Goal: Task Accomplishment & Management: Use online tool/utility

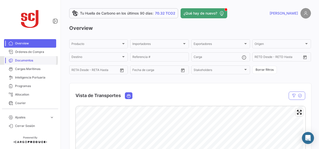
click at [26, 60] on span "Documentos" at bounding box center [34, 60] width 39 height 5
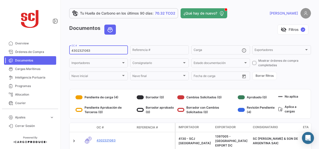
click at [80, 50] on input "4302321063" at bounding box center [98, 51] width 54 height 4
paste input "6349"
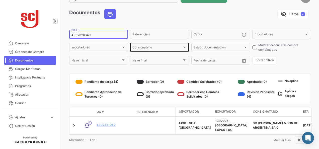
scroll to position [23, 0]
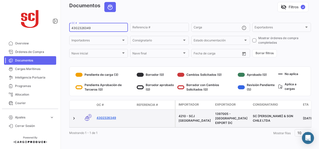
type input "4302326349"
click at [109, 116] on link "4302326349" at bounding box center [115, 118] width 36 height 5
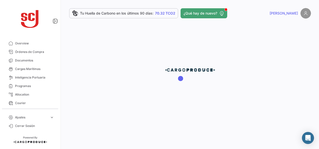
click at [99, 115] on div at bounding box center [190, 74] width 258 height 149
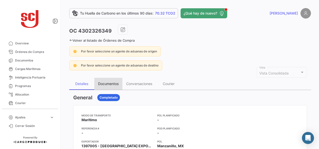
click at [108, 82] on div "Documentos" at bounding box center [108, 83] width 21 height 4
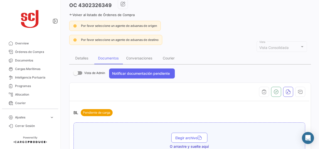
scroll to position [50, 0]
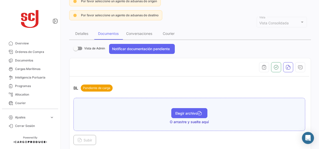
click at [181, 114] on button "Elegir archivo" at bounding box center [189, 113] width 36 height 10
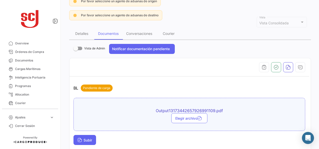
click at [78, 138] on icon at bounding box center [79, 140] width 5 height 5
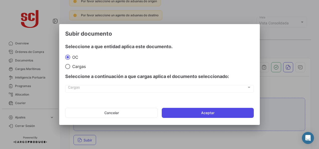
click at [215, 112] on button "Aceptar" at bounding box center [208, 113] width 92 height 10
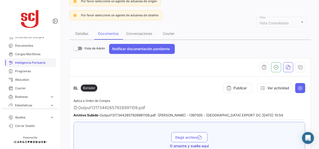
scroll to position [0, 0]
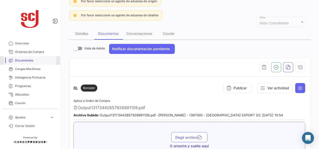
click at [33, 58] on span "Documentos" at bounding box center [34, 60] width 39 height 5
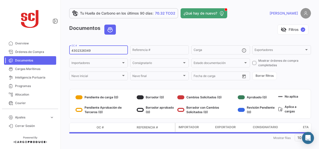
click at [87, 47] on div "4302326349 OC #" at bounding box center [98, 50] width 54 height 10
click at [88, 50] on input "4302326349" at bounding box center [98, 51] width 54 height 4
paste input "50"
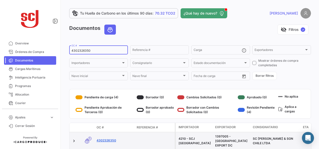
type input "4302326350"
click at [111, 139] on link "4302326350" at bounding box center [115, 140] width 36 height 5
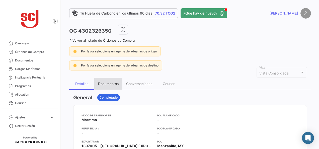
click at [111, 83] on div "Documentos" at bounding box center [108, 83] width 21 height 4
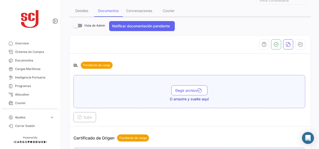
scroll to position [75, 0]
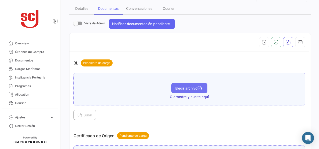
click at [184, 86] on span "Elegir archivo" at bounding box center [189, 88] width 28 height 4
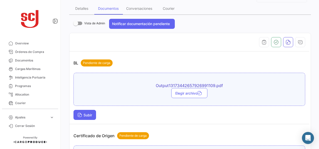
click at [91, 113] on span "Subir" at bounding box center [84, 115] width 15 height 4
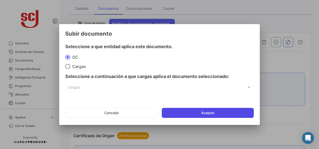
click at [219, 114] on button "Aceptar" at bounding box center [208, 113] width 92 height 10
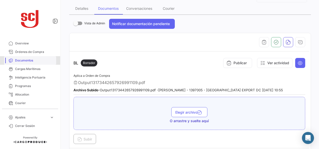
click at [37, 57] on link "Documentos" at bounding box center [30, 60] width 52 height 9
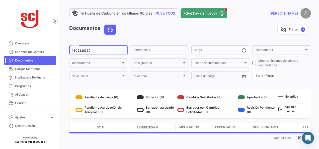
click at [83, 50] on input "4302326350" at bounding box center [98, 51] width 54 height 4
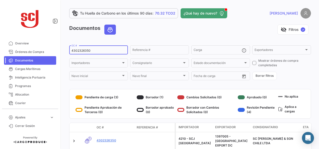
paste input "7215"
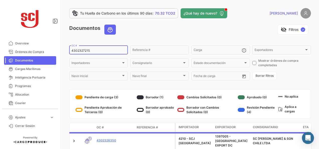
type input "4302327215"
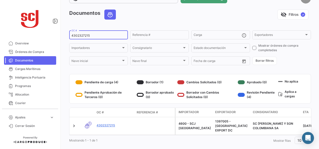
scroll to position [23, 0]
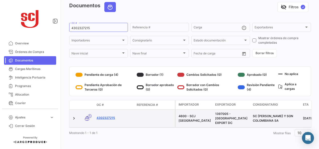
click at [109, 116] on link "4302327215" at bounding box center [115, 118] width 36 height 5
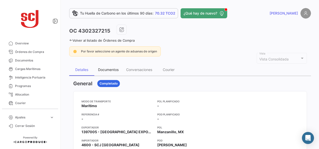
click at [109, 70] on div "Documentos" at bounding box center [108, 69] width 21 height 4
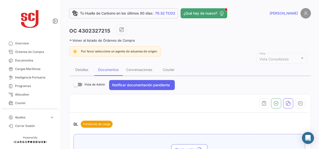
scroll to position [75, 0]
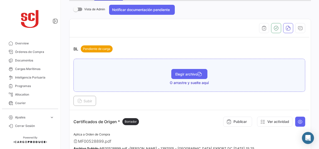
click at [184, 72] on span "Elegir archivo" at bounding box center [189, 74] width 28 height 4
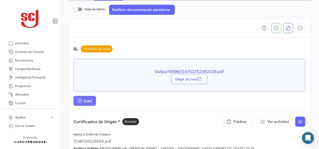
click at [94, 96] on button "Subir" at bounding box center [84, 101] width 23 height 10
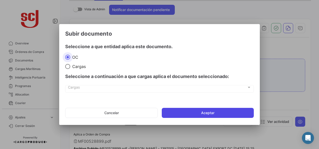
click at [219, 114] on button "Aceptar" at bounding box center [208, 113] width 92 height 10
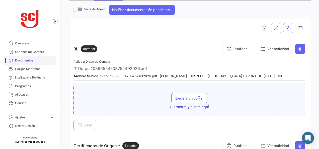
drag, startPoint x: 32, startPoint y: 60, endPoint x: 35, endPoint y: 60, distance: 3.3
click at [32, 60] on span "Documentos" at bounding box center [34, 60] width 39 height 5
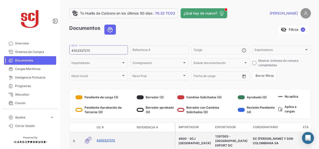
click at [109, 138] on link "4302327215" at bounding box center [115, 140] width 36 height 5
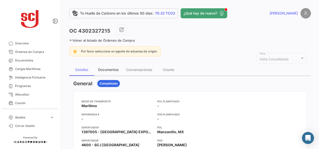
click at [115, 72] on div "Documentos" at bounding box center [108, 70] width 28 height 12
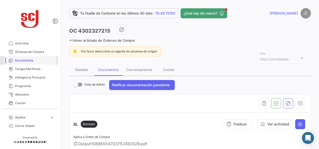
click at [25, 61] on span "Documentos" at bounding box center [34, 60] width 39 height 5
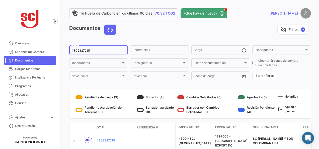
click at [85, 49] on input "4302327215" at bounding box center [98, 51] width 54 height 4
paste input "5034"
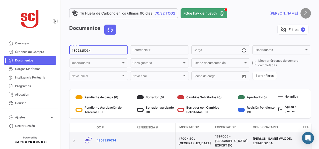
type input "4302325034"
click at [106, 139] on link "4302325034" at bounding box center [115, 140] width 36 height 5
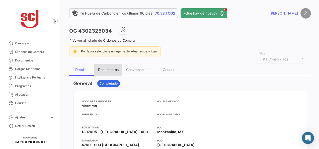
click at [111, 72] on div "Documentos" at bounding box center [108, 70] width 28 height 12
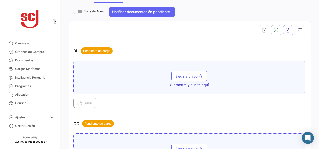
scroll to position [75, 0]
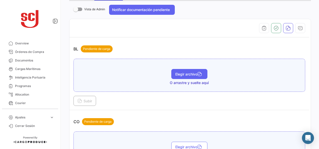
click at [195, 73] on span "Elegir archivo" at bounding box center [189, 74] width 28 height 4
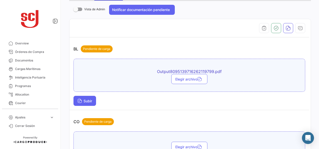
click at [81, 100] on icon at bounding box center [79, 101] width 5 height 5
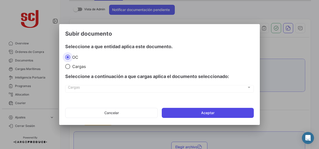
drag, startPoint x: 215, startPoint y: 113, endPoint x: 209, endPoint y: 112, distance: 6.1
click at [215, 113] on button "Aceptar" at bounding box center [208, 113] width 92 height 10
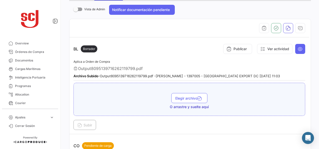
scroll to position [0, 0]
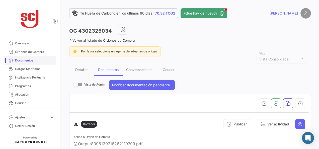
click at [30, 59] on span "Documentos" at bounding box center [34, 60] width 39 height 5
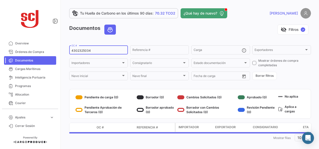
click at [84, 51] on input "4302325034" at bounding box center [98, 51] width 54 height 4
paste input "3811"
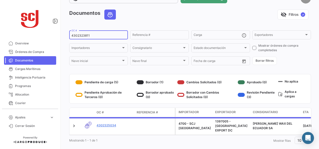
scroll to position [23, 0]
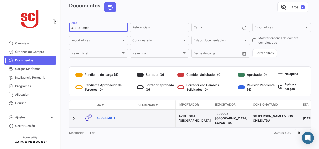
type input "4302323811"
click at [107, 116] on link "4302323811" at bounding box center [115, 118] width 36 height 5
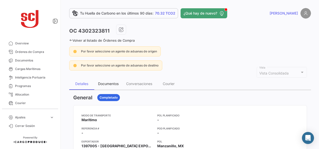
click at [111, 86] on div "Documentos" at bounding box center [108, 84] width 28 height 12
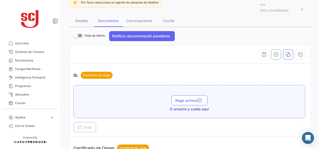
scroll to position [75, 0]
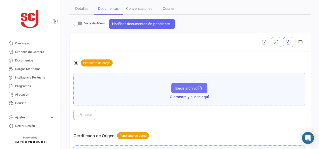
click at [188, 86] on span "Elegir archivo" at bounding box center [189, 88] width 28 height 4
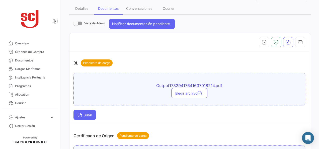
click at [90, 113] on span "Subir" at bounding box center [84, 115] width 15 height 4
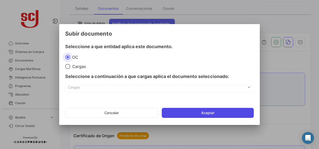
click at [183, 114] on button "Aceptar" at bounding box center [208, 113] width 92 height 10
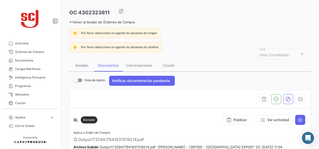
scroll to position [25, 0]
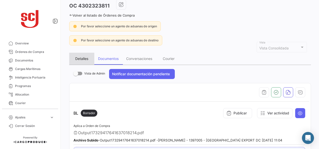
click at [82, 61] on div "Detalles" at bounding box center [81, 59] width 25 height 12
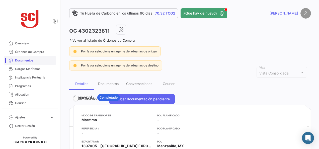
click at [31, 59] on span "Documentos" at bounding box center [34, 60] width 39 height 5
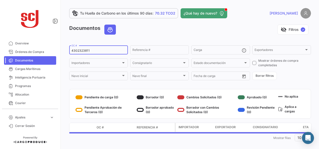
click at [81, 51] on input "4302323811" at bounding box center [98, 51] width 54 height 4
paste input "502787976"
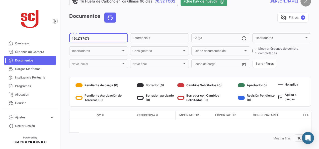
scroll to position [18, 0]
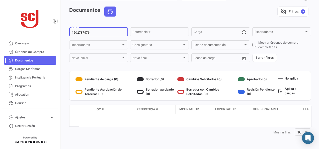
click at [86, 31] on input "4502787976" at bounding box center [98, 33] width 54 height 4
paste input "851720"
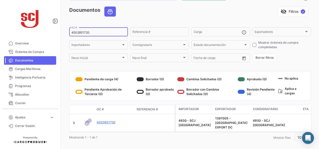
type input "4502851720"
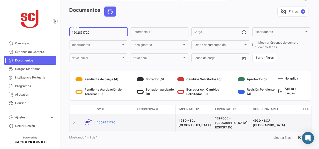
click at [110, 121] on link "4502851720" at bounding box center [115, 122] width 36 height 5
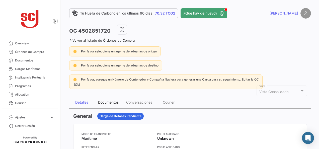
click at [111, 105] on div "Documentos" at bounding box center [108, 102] width 28 height 12
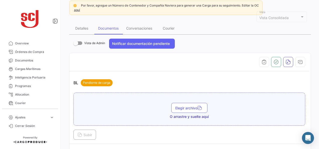
scroll to position [75, 0]
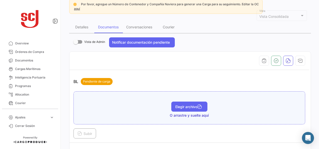
click at [186, 109] on button "Elegir archivo" at bounding box center [189, 107] width 36 height 10
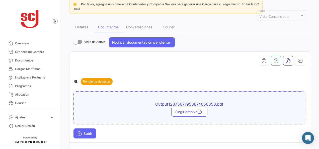
click at [86, 130] on button "Subir" at bounding box center [84, 133] width 23 height 10
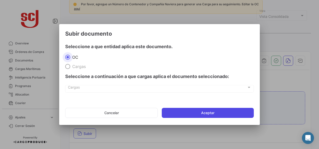
click at [177, 113] on button "Aceptar" at bounding box center [208, 113] width 92 height 10
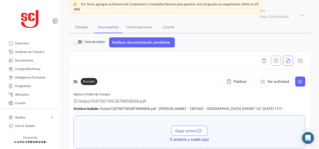
drag, startPoint x: 32, startPoint y: 61, endPoint x: 55, endPoint y: 54, distance: 24.5
click at [32, 61] on span "Documentos" at bounding box center [34, 60] width 39 height 5
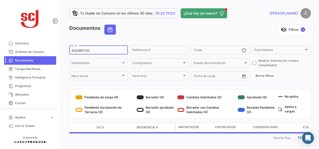
click at [84, 52] on input "4502851720" at bounding box center [98, 51] width 54 height 4
paste input "302323858"
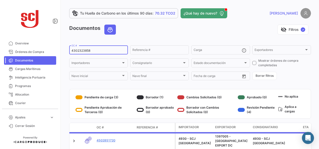
scroll to position [23, 0]
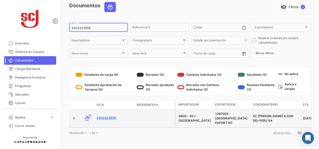
type input "4302323858"
click at [113, 116] on link "4302323858" at bounding box center [115, 118] width 36 height 5
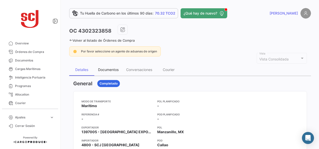
click at [116, 69] on div "Documentos" at bounding box center [108, 69] width 21 height 4
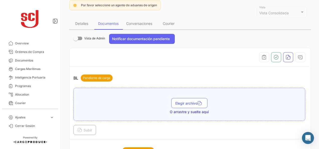
scroll to position [75, 0]
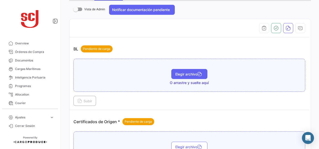
click at [189, 75] on button "Elegir archivo" at bounding box center [189, 74] width 36 height 10
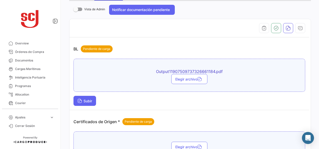
click at [87, 101] on span "Subir" at bounding box center [84, 101] width 15 height 4
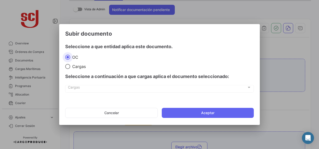
drag, startPoint x: 177, startPoint y: 111, endPoint x: 178, endPoint y: 116, distance: 5.5
click at [177, 111] on button "Aceptar" at bounding box center [208, 113] width 92 height 10
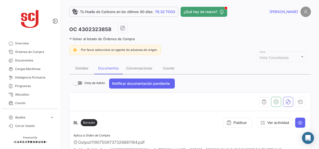
scroll to position [0, 0]
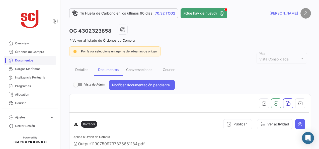
click at [31, 61] on span "Documentos" at bounding box center [34, 60] width 39 height 5
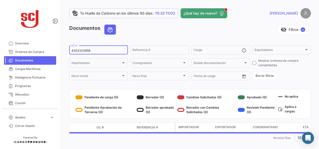
click at [82, 51] on input "4302323858" at bounding box center [98, 51] width 54 height 4
paste input "7"
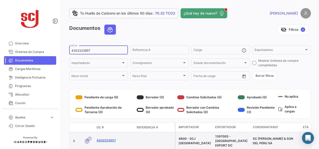
type input "4302323857"
click at [107, 138] on link "4302323857" at bounding box center [115, 140] width 36 height 5
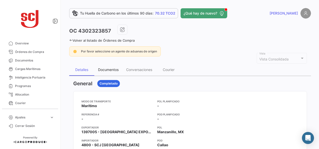
click at [109, 72] on div "Documentos" at bounding box center [108, 70] width 28 height 12
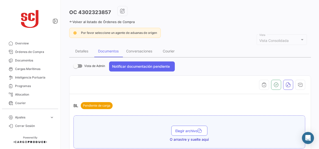
scroll to position [50, 0]
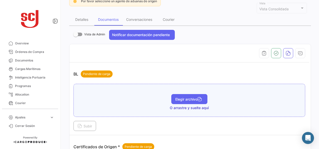
click at [186, 98] on span "Elegir archivo" at bounding box center [189, 99] width 28 height 4
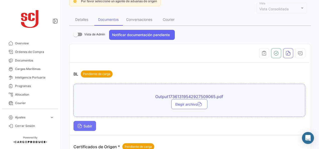
click at [87, 124] on span "Subir" at bounding box center [84, 126] width 15 height 4
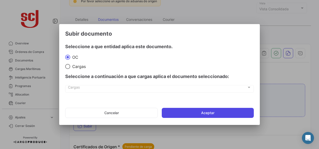
click at [180, 111] on button "Aceptar" at bounding box center [208, 113] width 92 height 10
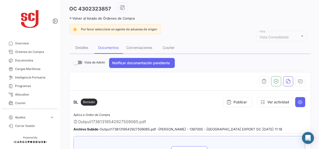
scroll to position [0, 0]
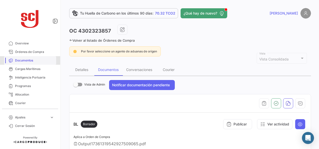
click at [37, 57] on link "Documentos" at bounding box center [30, 60] width 52 height 9
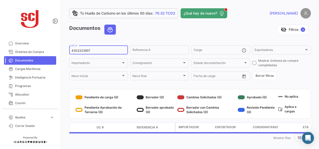
click at [84, 50] on input "4302323857" at bounding box center [98, 51] width 54 height 4
click at [81, 58] on form "4302323857 OC # Referencia # Carga Exportadores Exportadores Importadores Impor…" at bounding box center [190, 63] width 242 height 36
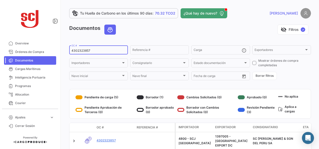
drag, startPoint x: 81, startPoint y: 58, endPoint x: 73, endPoint y: 53, distance: 9.7
click at [73, 53] on div "4302323857 OC #" at bounding box center [98, 50] width 54 height 10
click at [88, 49] on input "4302323857" at bounding box center [98, 51] width 54 height 4
click at [87, 49] on input "4302323857" at bounding box center [98, 51] width 54 height 4
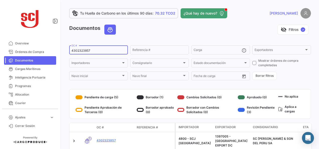
click at [87, 49] on input "4302323857" at bounding box center [98, 51] width 54 height 4
paste input "502811213"
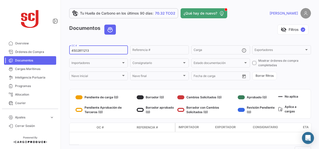
click at [84, 52] on input "4502811213" at bounding box center [98, 51] width 54 height 4
paste input "302324179"
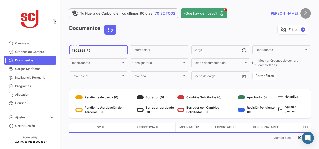
scroll to position [6, 0]
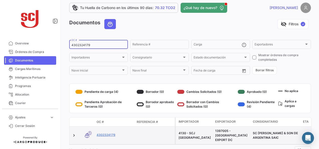
type input "4302324179"
click at [105, 135] on div "4302324179" at bounding box center [115, 136] width 36 height 6
click at [112, 133] on link "4302324179" at bounding box center [115, 135] width 36 height 5
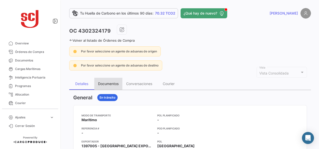
click at [115, 84] on div "Documentos" at bounding box center [108, 83] width 21 height 4
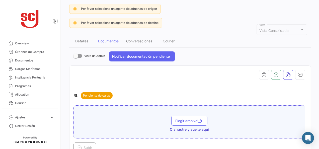
scroll to position [75, 0]
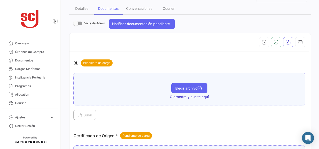
click at [187, 89] on button "Elegir archivo" at bounding box center [189, 88] width 36 height 10
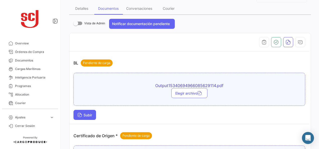
click at [92, 113] on span "Subir" at bounding box center [84, 115] width 15 height 4
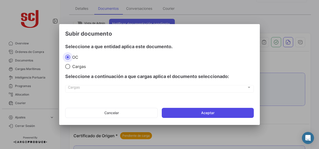
click at [168, 112] on button "Aceptar" at bounding box center [208, 113] width 92 height 10
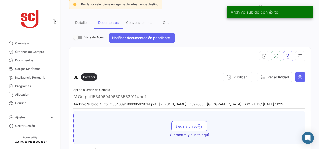
scroll to position [0, 0]
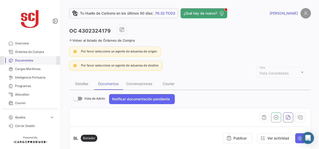
click at [31, 62] on span "Documentos" at bounding box center [34, 60] width 39 height 5
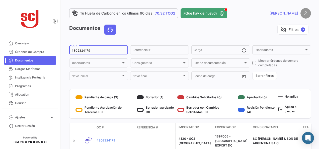
click at [81, 51] on input "4302324179" at bounding box center [98, 51] width 54 height 4
paste input "50281042"
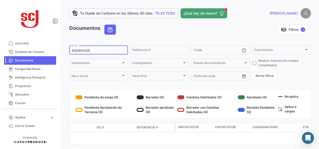
type input "4502810429"
